Goal: Transaction & Acquisition: Purchase product/service

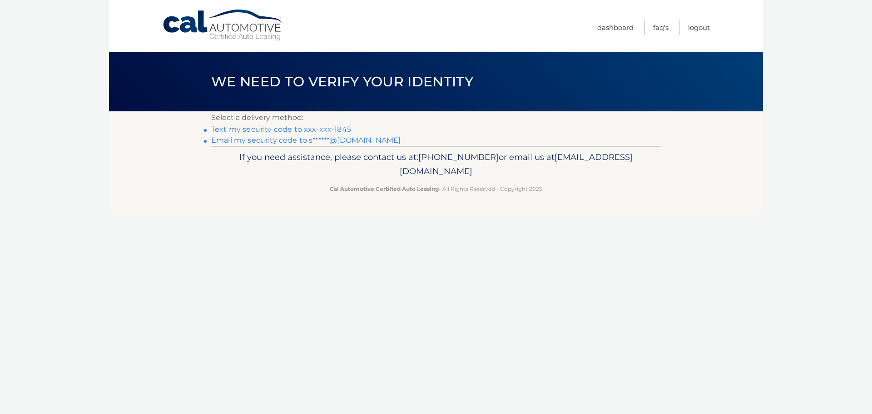
click at [272, 127] on link "Text my security code to xxx-xxx-1845" at bounding box center [281, 129] width 140 height 9
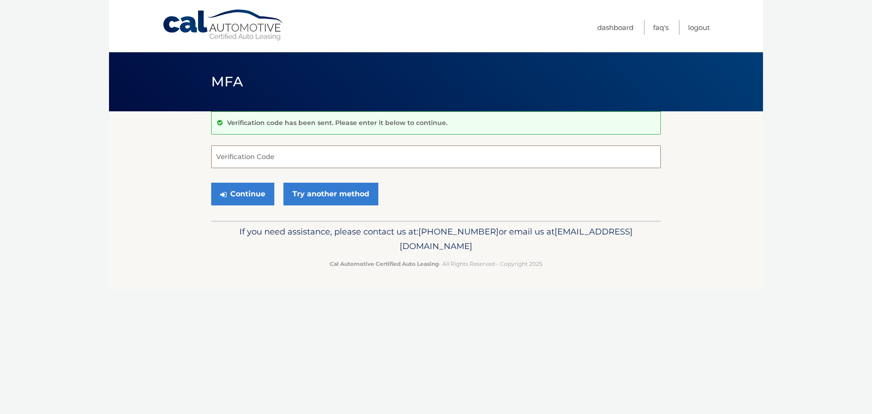
click at [275, 165] on input "Verification Code" at bounding box center [436, 156] width 450 height 23
type input "884119"
click at [250, 190] on button "Continue" at bounding box center [242, 194] width 63 height 23
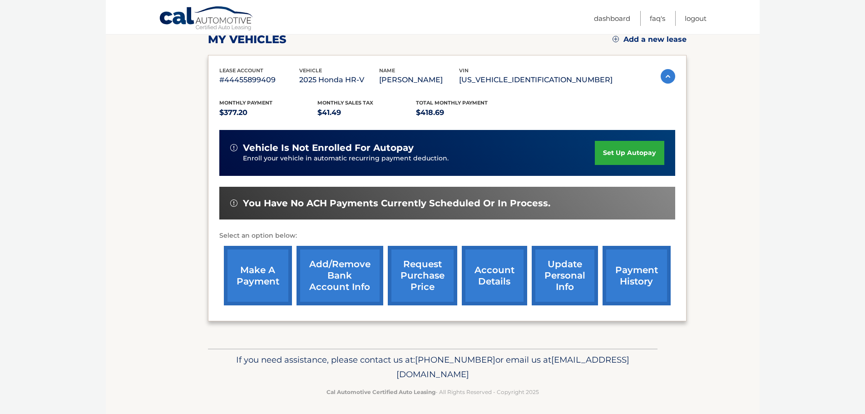
scroll to position [136, 0]
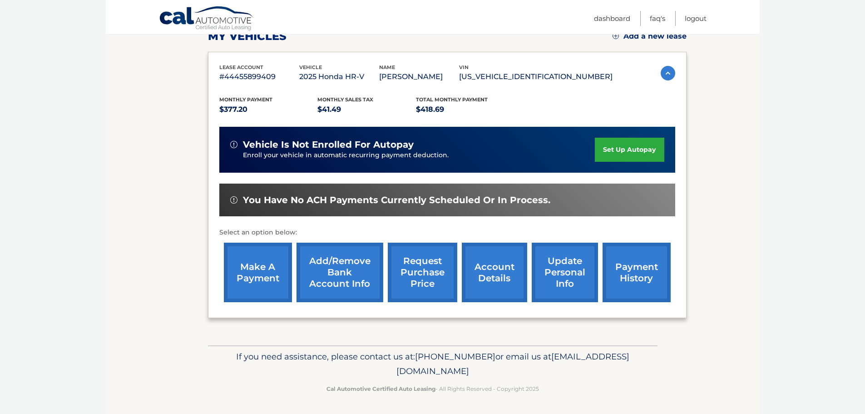
click at [265, 268] on link "make a payment" at bounding box center [258, 271] width 68 height 59
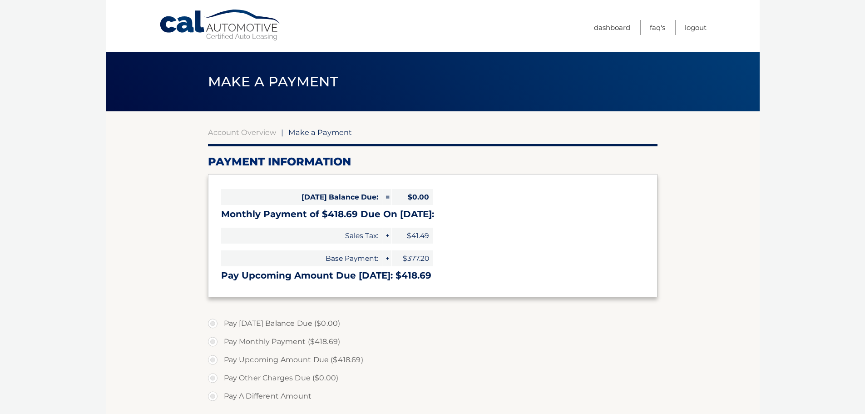
select select "YzY3N2FmYzMtYmFmMy00NzViLWIyNmUtMzAyNDIyOGE2NDhi"
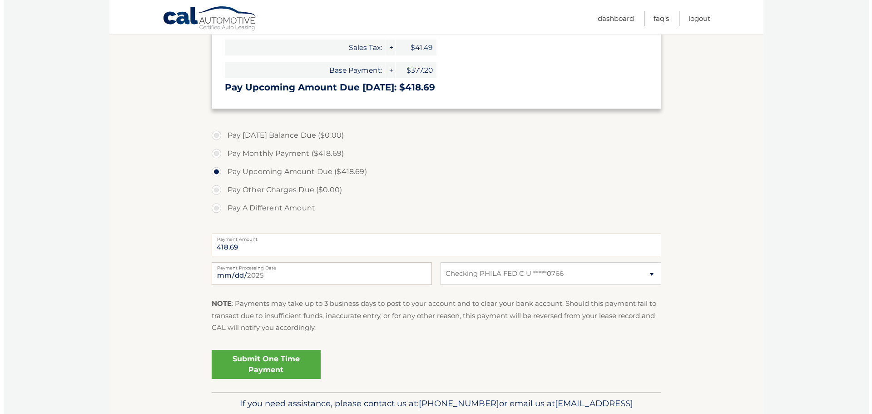
scroll to position [227, 0]
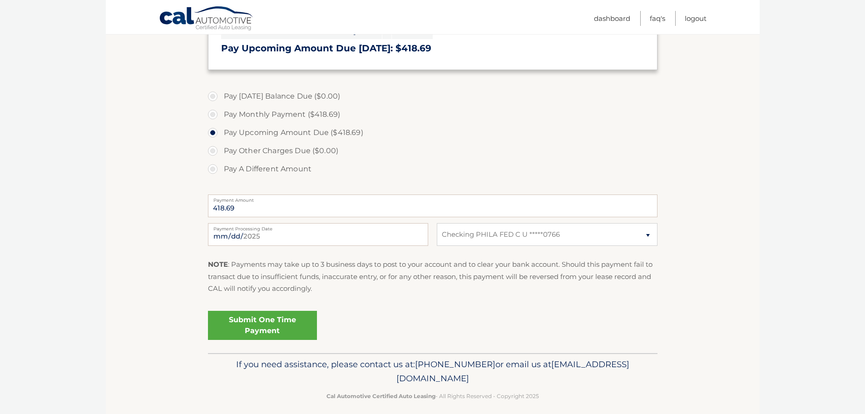
click at [239, 326] on link "Submit One Time Payment" at bounding box center [262, 325] width 109 height 29
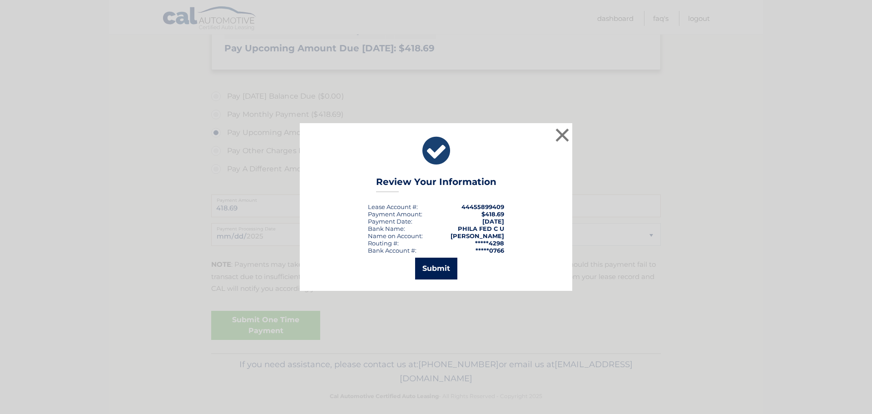
click at [448, 271] on button "Submit" at bounding box center [436, 268] width 42 height 22
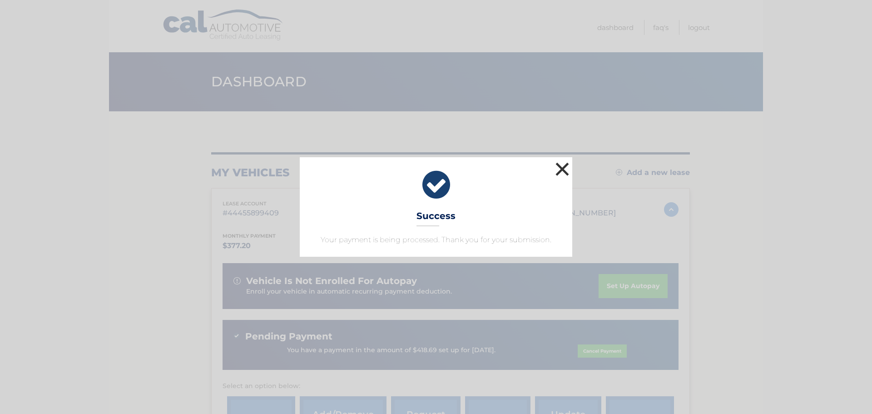
click at [565, 170] on button "×" at bounding box center [562, 169] width 18 height 18
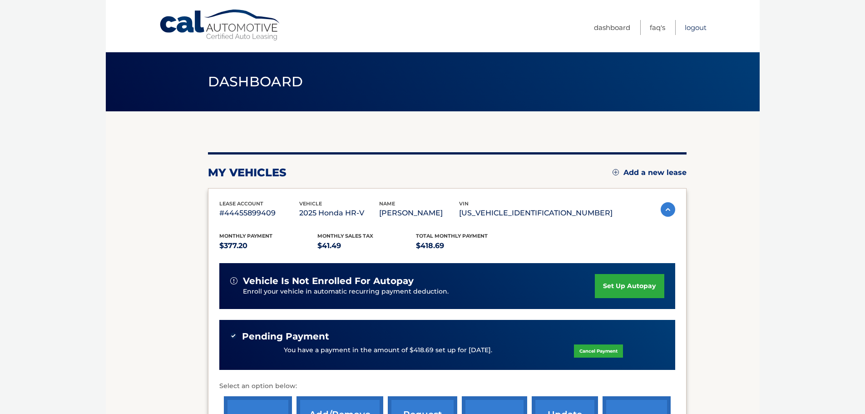
click at [691, 28] on link "Logout" at bounding box center [696, 27] width 22 height 15
